Goal: Task Accomplishment & Management: Manage account settings

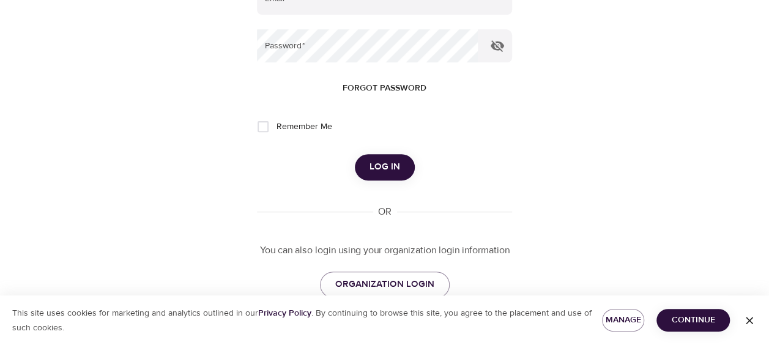
scroll to position [183, 0]
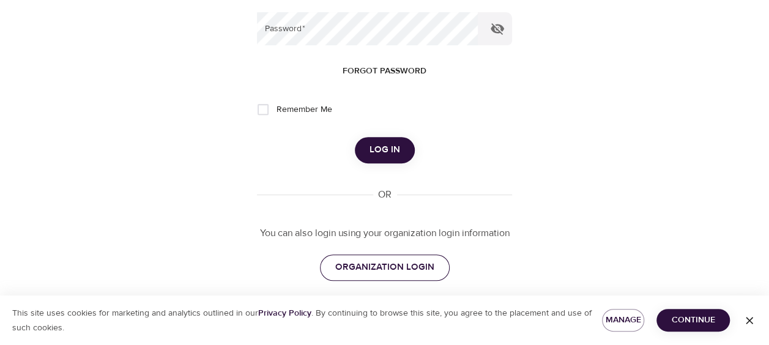
click at [383, 267] on span "ORGANIZATION LOGIN" at bounding box center [384, 267] width 99 height 16
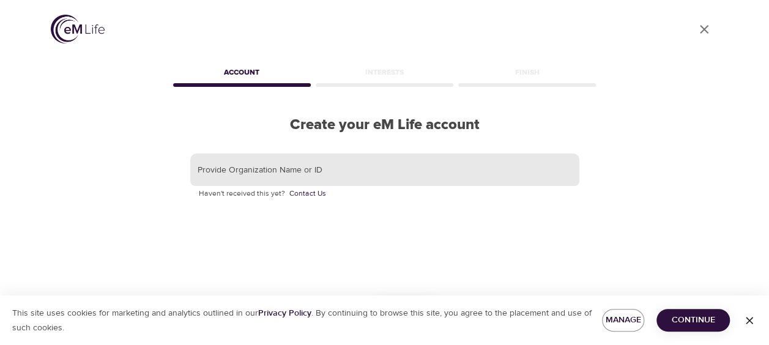
click at [368, 176] on input "text" at bounding box center [384, 169] width 389 height 33
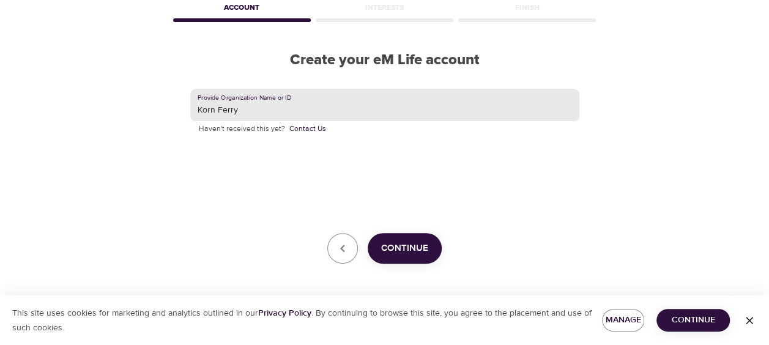
scroll to position [65, 0]
type input "Korn Ferry"
click at [410, 246] on span "Continue" at bounding box center [404, 248] width 47 height 16
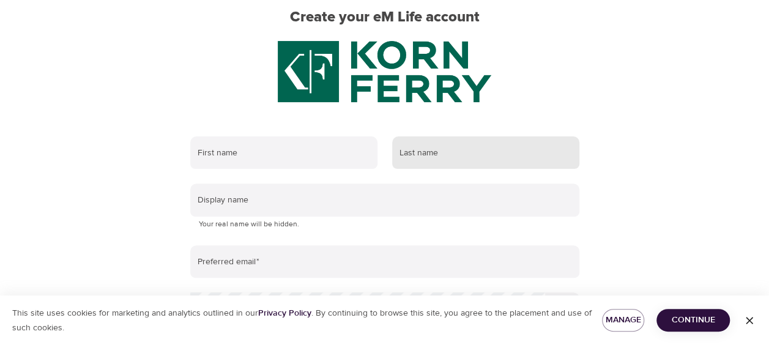
scroll to position [106, 0]
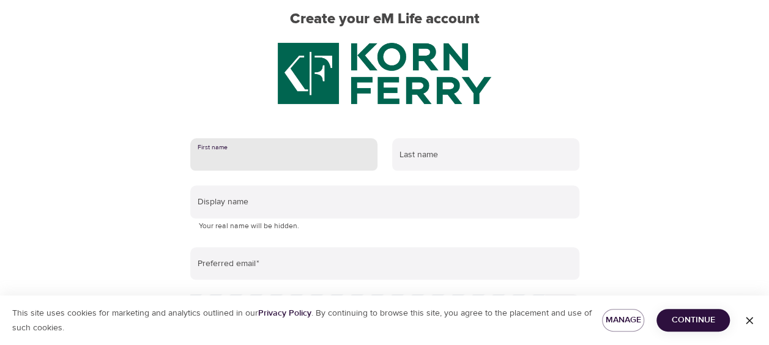
click at [307, 155] on input "text" at bounding box center [283, 154] width 187 height 33
type input "Disha"
type input "Chatterjee"
type input "DishaAroraChatterjee"
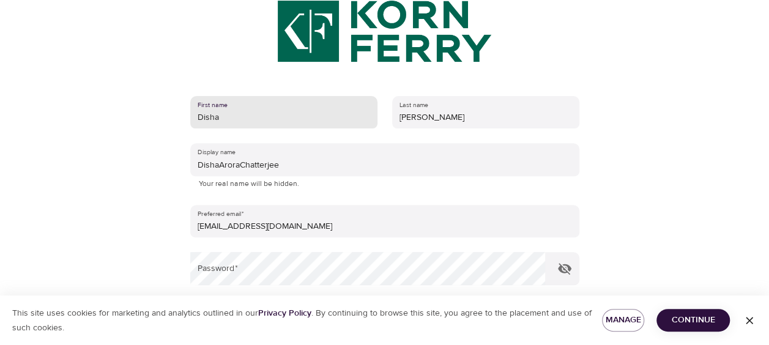
scroll to position [167, 0]
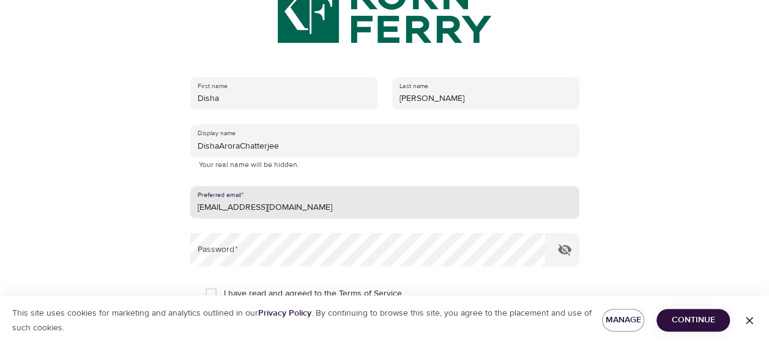
drag, startPoint x: 295, startPoint y: 206, endPoint x: 198, endPoint y: 208, distance: 97.2
click at [198, 208] on input "disha.arora@gmail.com" at bounding box center [384, 202] width 389 height 33
type input "disha.chatterjee@kornferry.com"
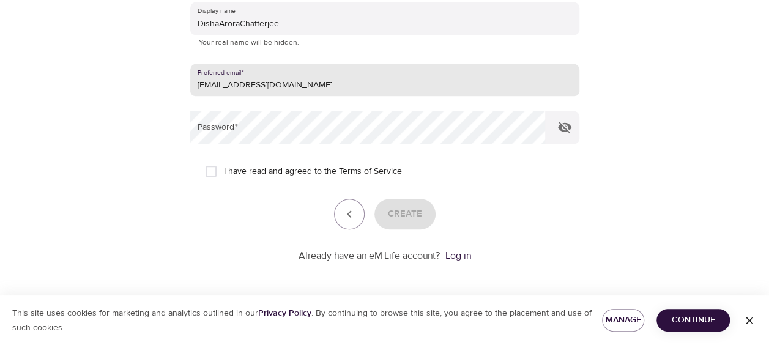
scroll to position [228, 0]
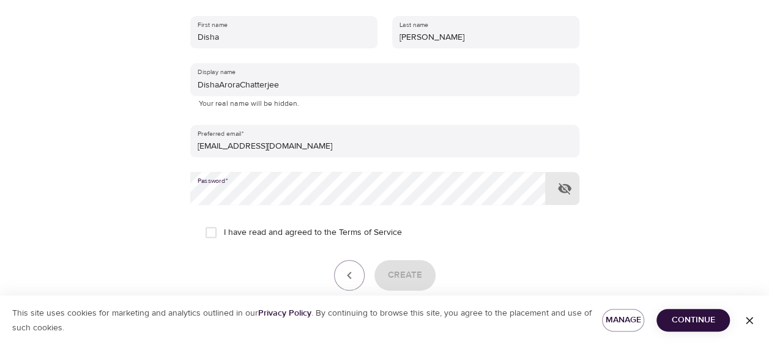
click at [211, 229] on input "I have read and agreed to the Terms of Service" at bounding box center [211, 233] width 26 height 26
checkbox input "true"
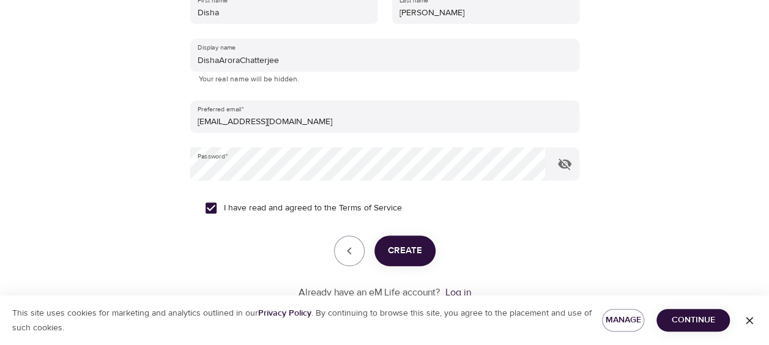
scroll to position [289, 0]
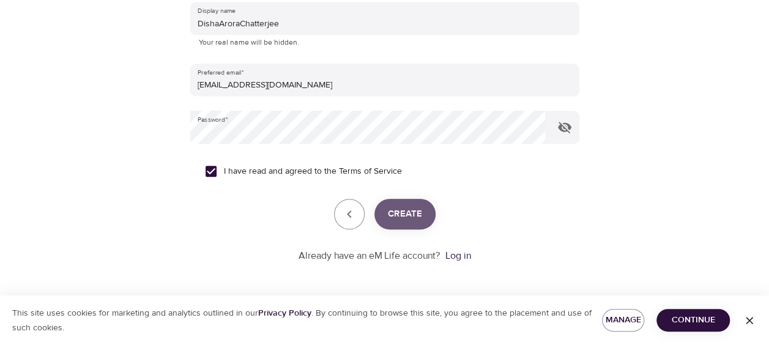
click at [397, 211] on span "Create" at bounding box center [405, 214] width 34 height 16
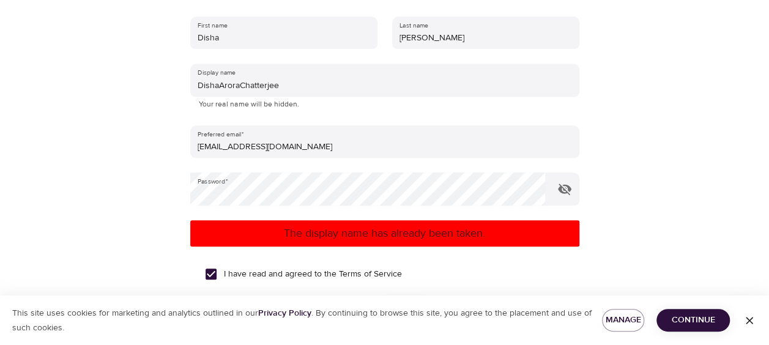
scroll to position [167, 0]
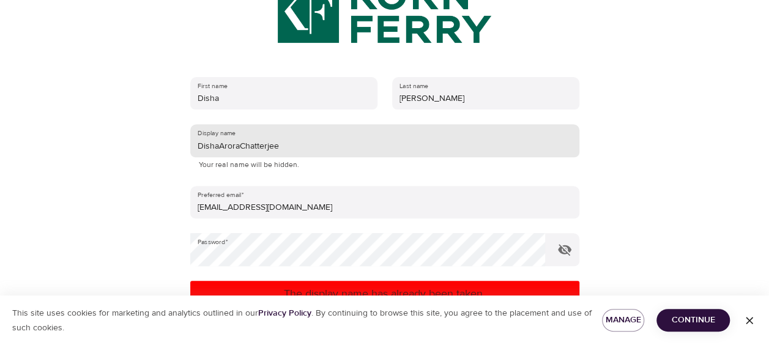
click at [238, 147] on input "DishaAroraChatterjee" at bounding box center [384, 140] width 389 height 33
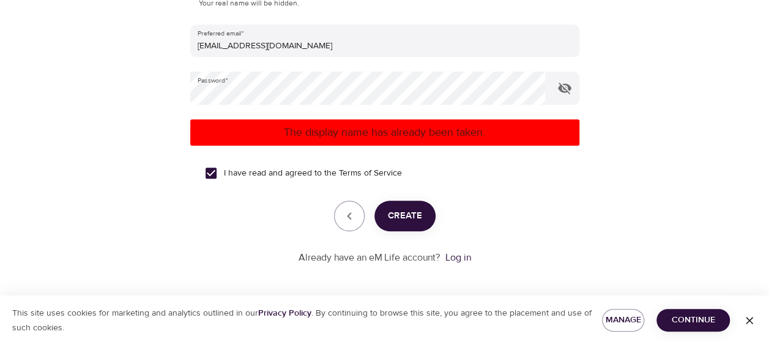
scroll to position [330, 0]
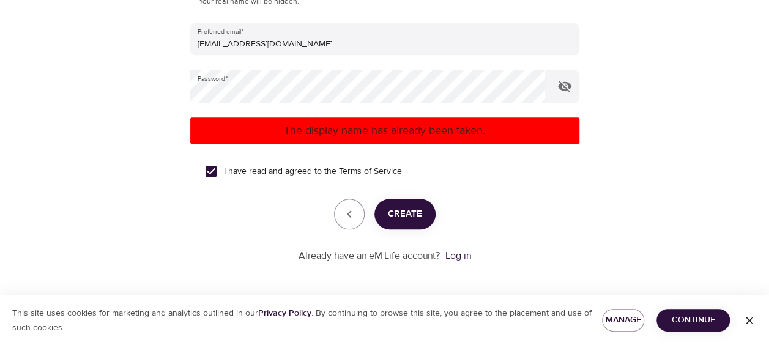
click at [394, 210] on span "Create" at bounding box center [405, 214] width 34 height 16
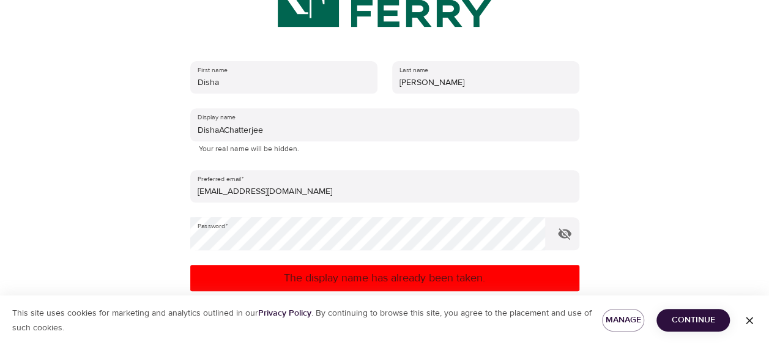
scroll to position [147, 0]
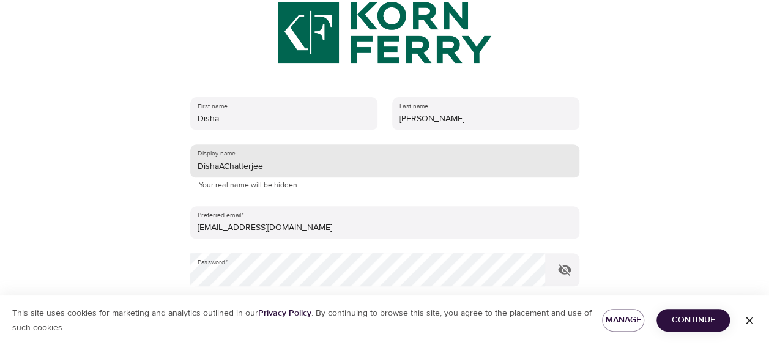
click at [301, 166] on input "DishaAChatterjee" at bounding box center [384, 160] width 389 height 33
drag, startPoint x: 248, startPoint y: 166, endPoint x: 226, endPoint y: 166, distance: 22.0
click at [227, 166] on input "DishaAChatterjee" at bounding box center [384, 160] width 389 height 33
click at [222, 166] on input "DishaAChatterjee" at bounding box center [384, 160] width 389 height 33
click at [218, 163] on input "DishaAChatterjee" at bounding box center [384, 160] width 389 height 33
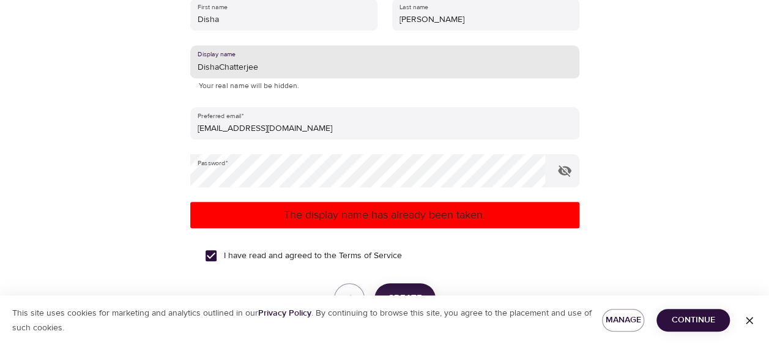
scroll to position [330, 0]
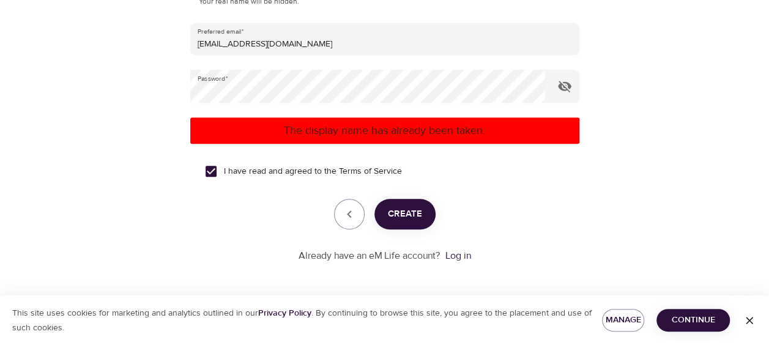
type input "DishaChatterjee"
click at [402, 212] on span "Create" at bounding box center [405, 214] width 34 height 16
click at [468, 254] on link "Log in" at bounding box center [458, 256] width 26 height 12
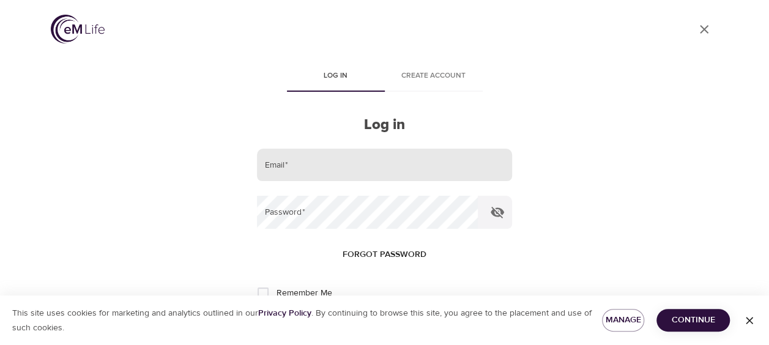
click at [358, 166] on input "email" at bounding box center [384, 165] width 254 height 33
type input "[EMAIL_ADDRESS][DOMAIN_NAME]"
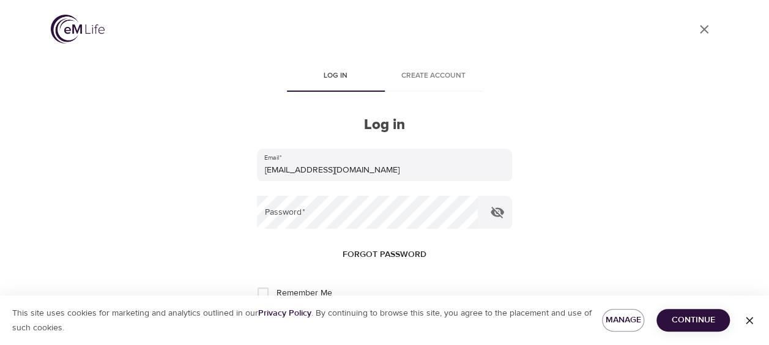
click at [556, 220] on div "User Profile Log in Create account Log in Email   * disha.chatterjee@kornferry.…" at bounding box center [384, 172] width 697 height 345
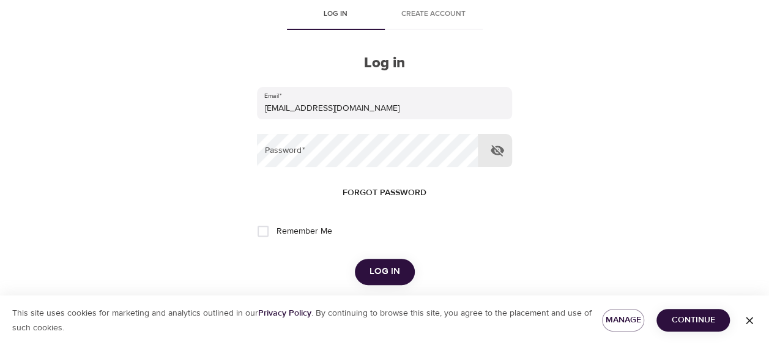
scroll to position [122, 0]
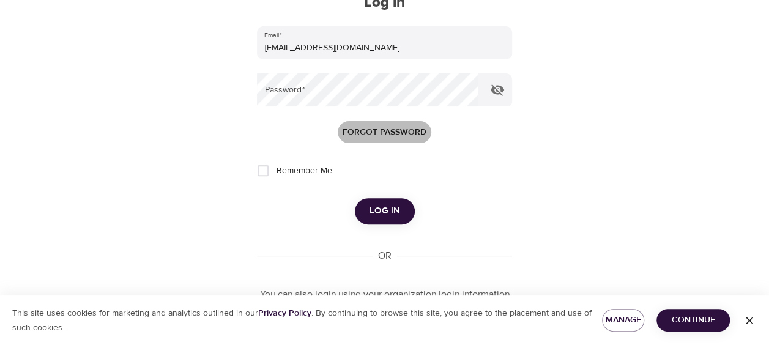
click at [390, 132] on span "Forgot password" at bounding box center [384, 132] width 84 height 15
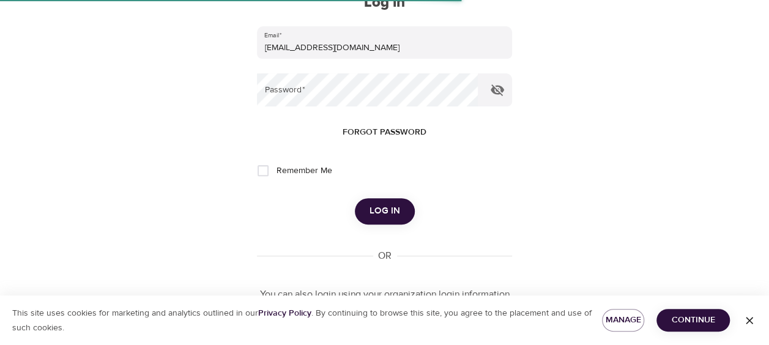
scroll to position [41, 0]
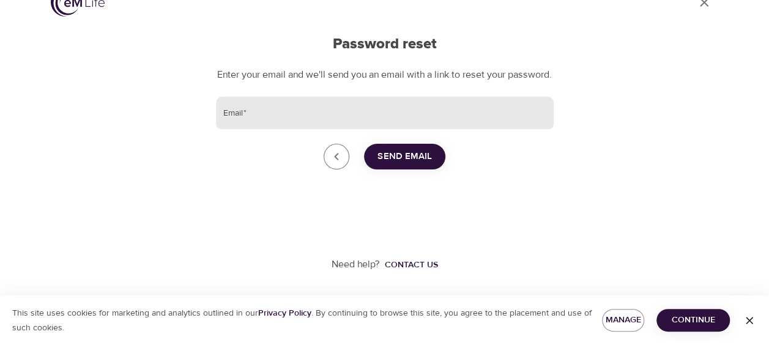
click at [343, 116] on input "Email   *" at bounding box center [385, 113] width 338 height 33
type input "disha.chatterjee@kornferry.com"
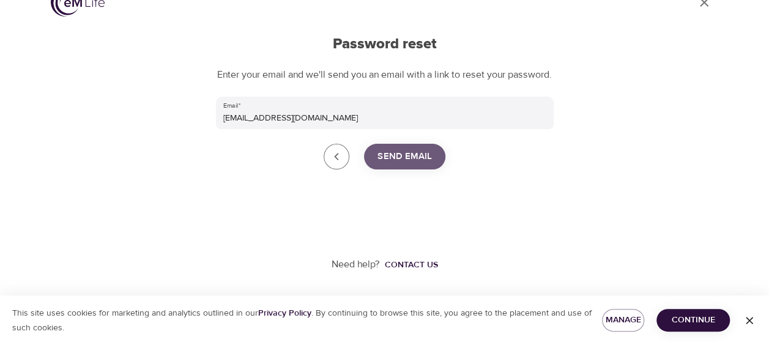
click at [427, 162] on span "Send Email" at bounding box center [404, 157] width 54 height 16
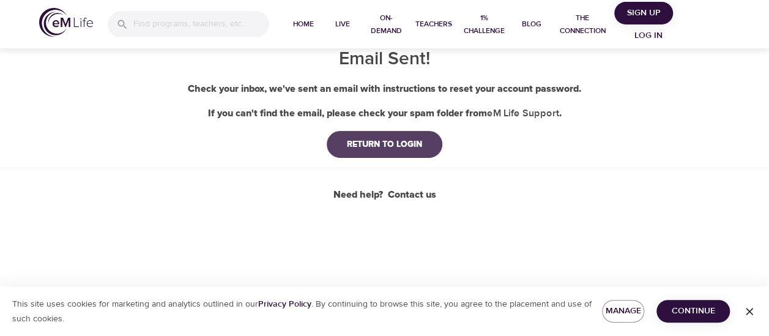
click at [418, 146] on div "RETURN TO LOGIN" at bounding box center [384, 144] width 95 height 12
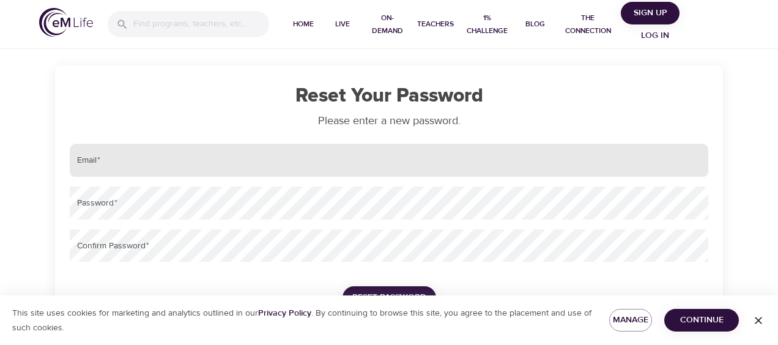
click at [223, 160] on input "email" at bounding box center [389, 160] width 638 height 33
type input "[EMAIL_ADDRESS][DOMAIN_NAME]"
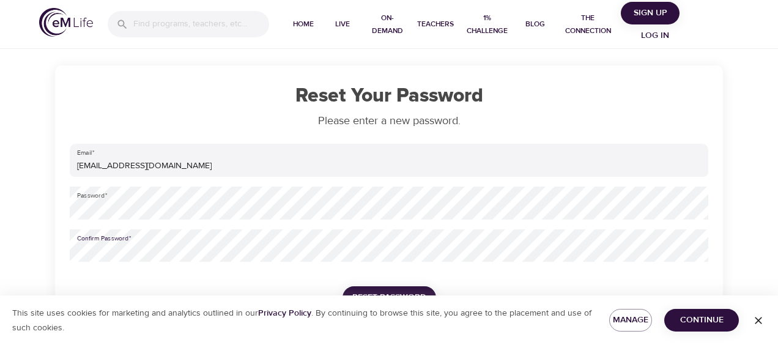
click at [753, 317] on icon "button" at bounding box center [758, 320] width 12 height 12
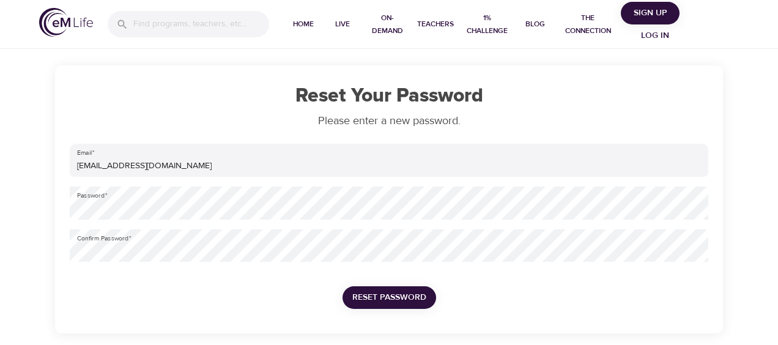
click at [417, 290] on span "Reset Password" at bounding box center [389, 297] width 74 height 15
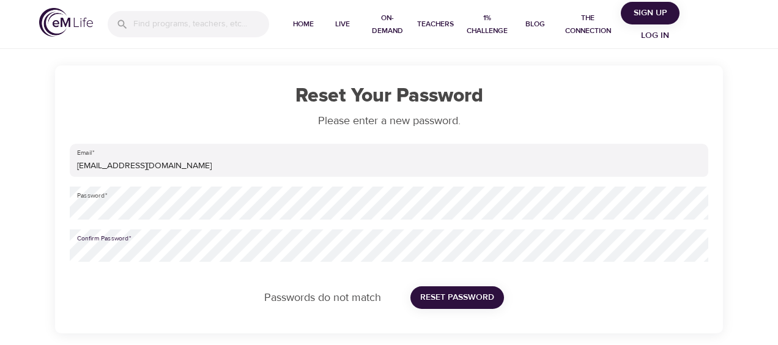
click at [64, 250] on div "Reset Your Password Please enter a new password. Email   * disha.chatterjee@kor…" at bounding box center [389, 199] width 668 height 268
click at [434, 296] on span "Reset Password" at bounding box center [457, 297] width 74 height 15
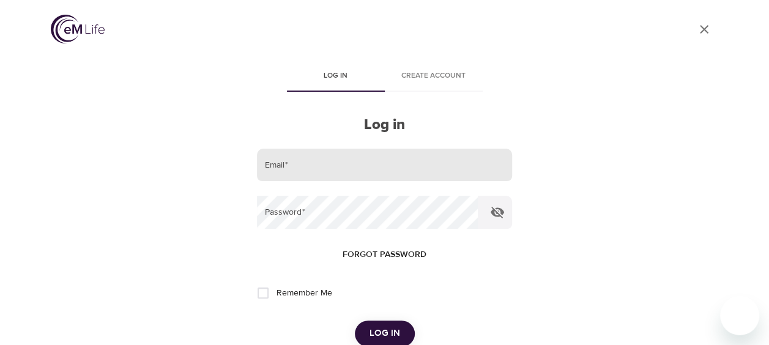
click at [349, 168] on input "email" at bounding box center [384, 165] width 254 height 33
type input "disha.chatterjee@kornferry.com"
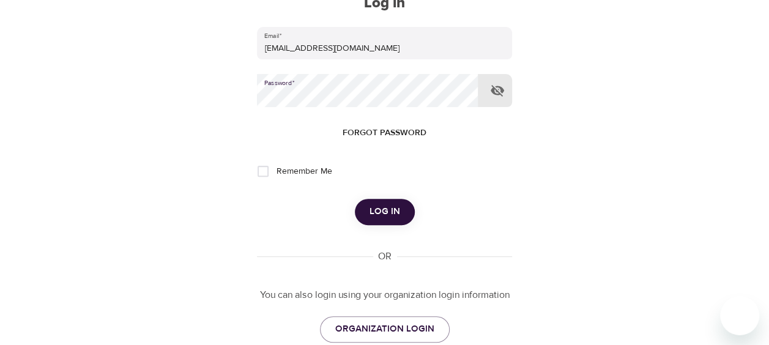
scroll to position [122, 0]
click at [376, 214] on span "Log in" at bounding box center [384, 211] width 31 height 16
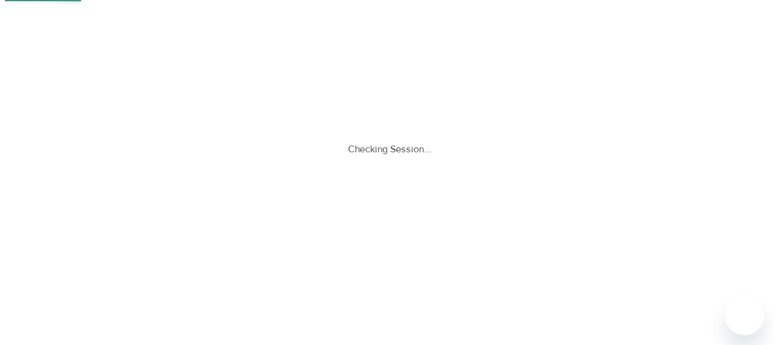
scroll to position [0, 0]
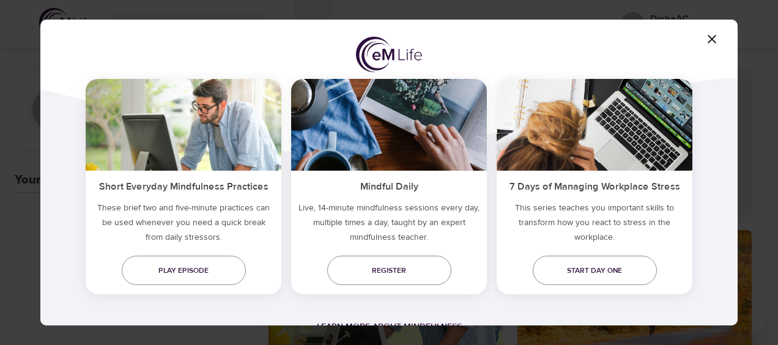
scroll to position [122, 0]
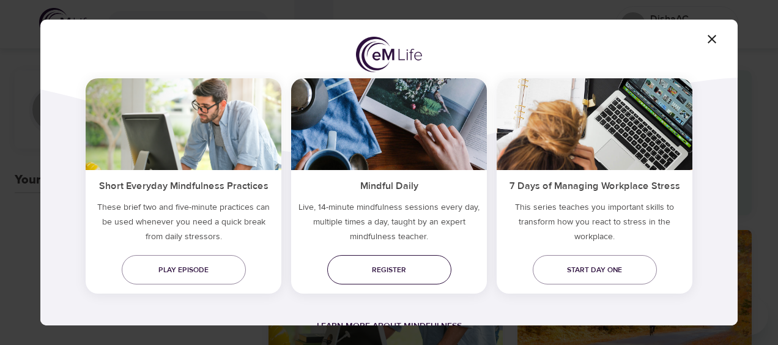
click at [420, 264] on span "Register" at bounding box center [389, 270] width 105 height 13
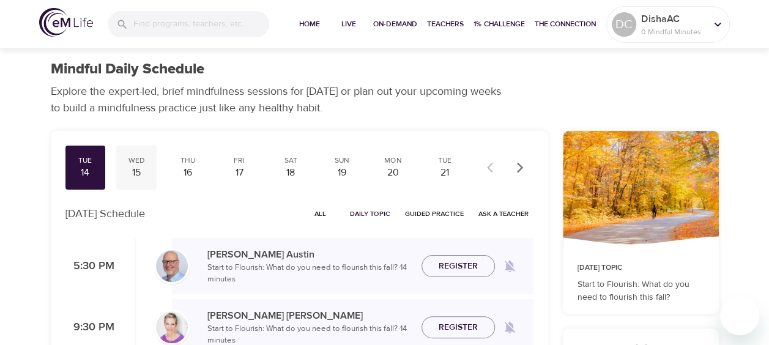
click at [139, 174] on div "15" at bounding box center [136, 173] width 31 height 14
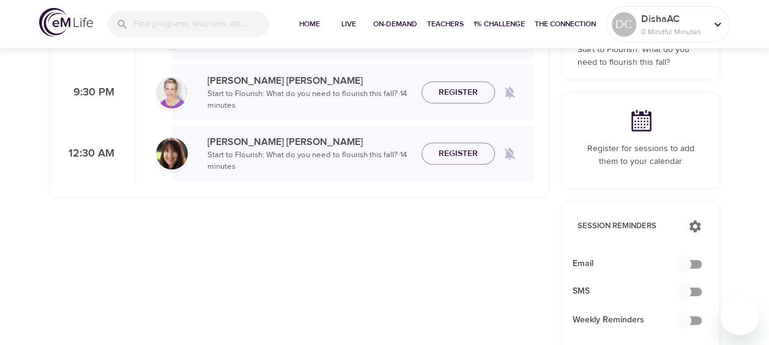
scroll to position [367, 0]
